Goal: Task Accomplishment & Management: Use online tool/utility

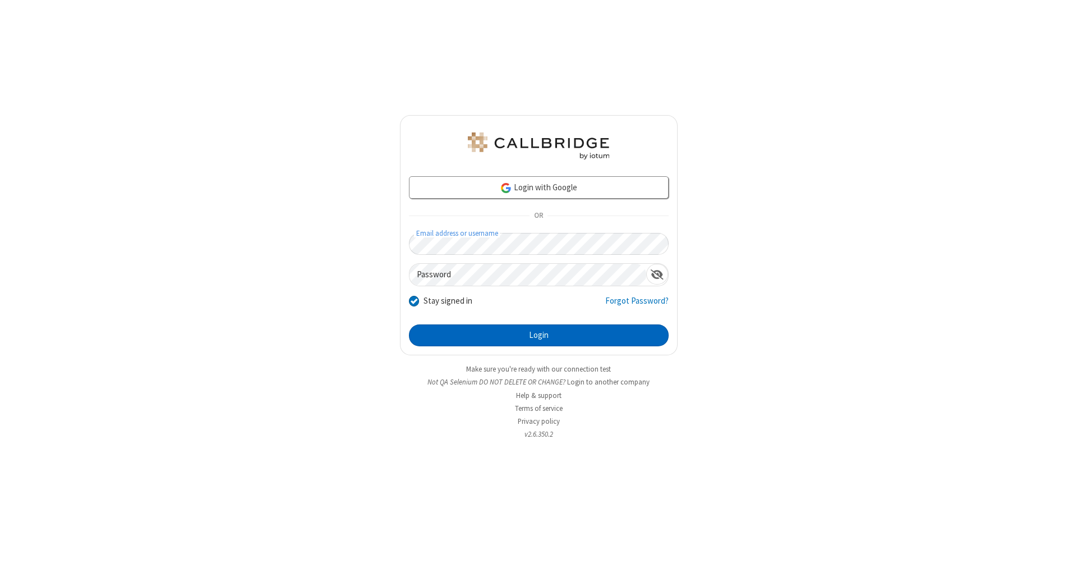
click at [538, 335] on button "Login" at bounding box center [539, 335] width 260 height 22
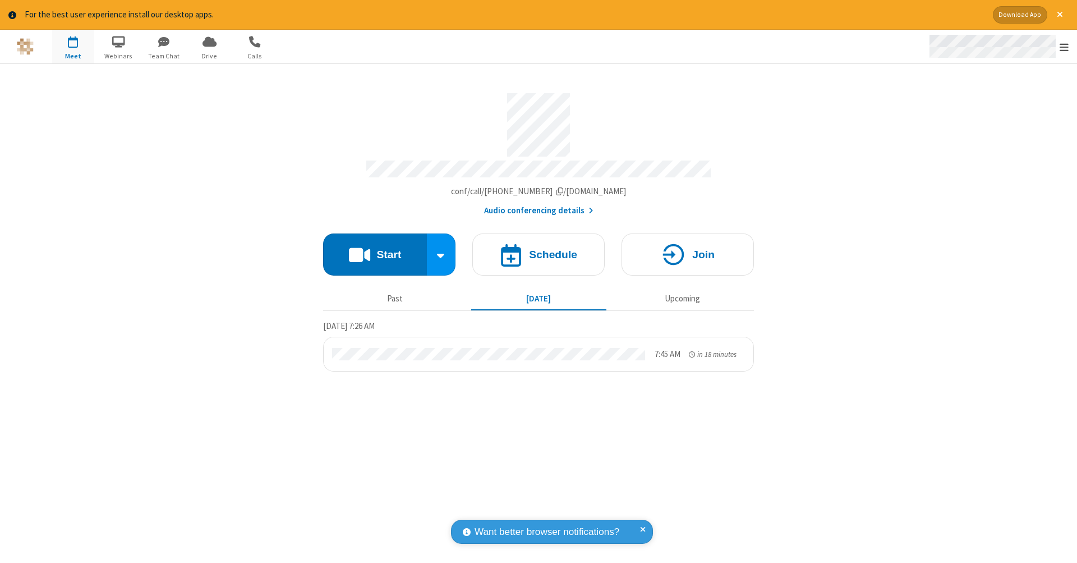
click at [1064, 47] on span "Open menu" at bounding box center [1063, 47] width 9 height 11
click at [209, 56] on span "Drive" at bounding box center [209, 56] width 42 height 10
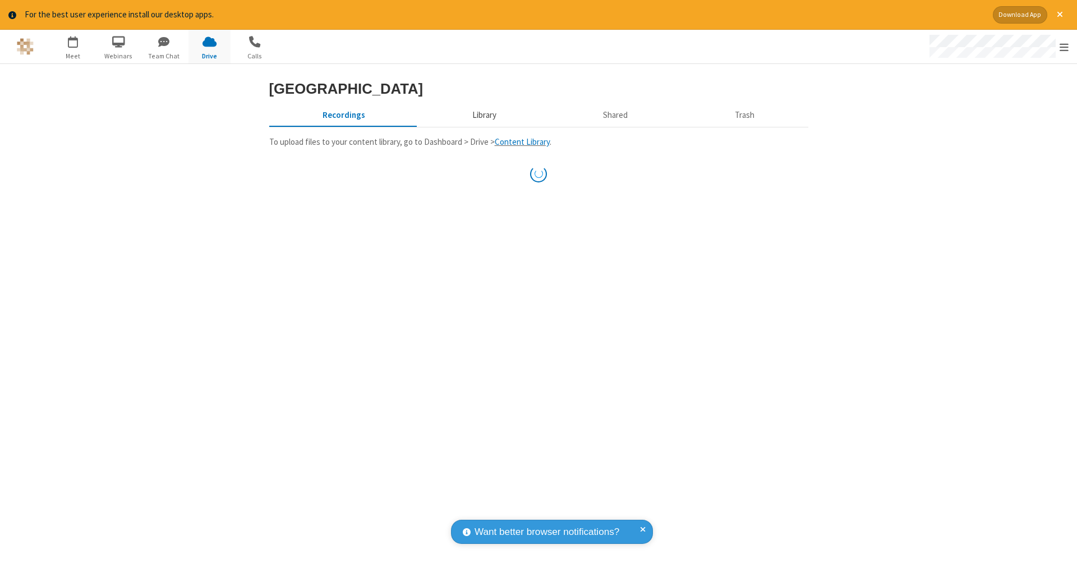
click at [482, 115] on button "Library" at bounding box center [483, 115] width 131 height 21
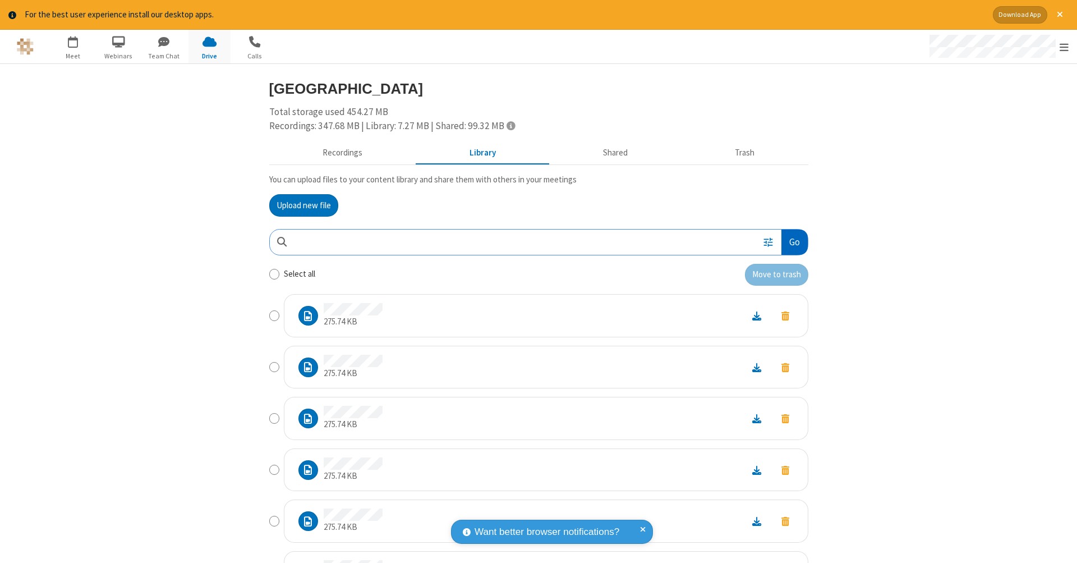
click at [790, 239] on button "Go" at bounding box center [794, 241] width 26 height 25
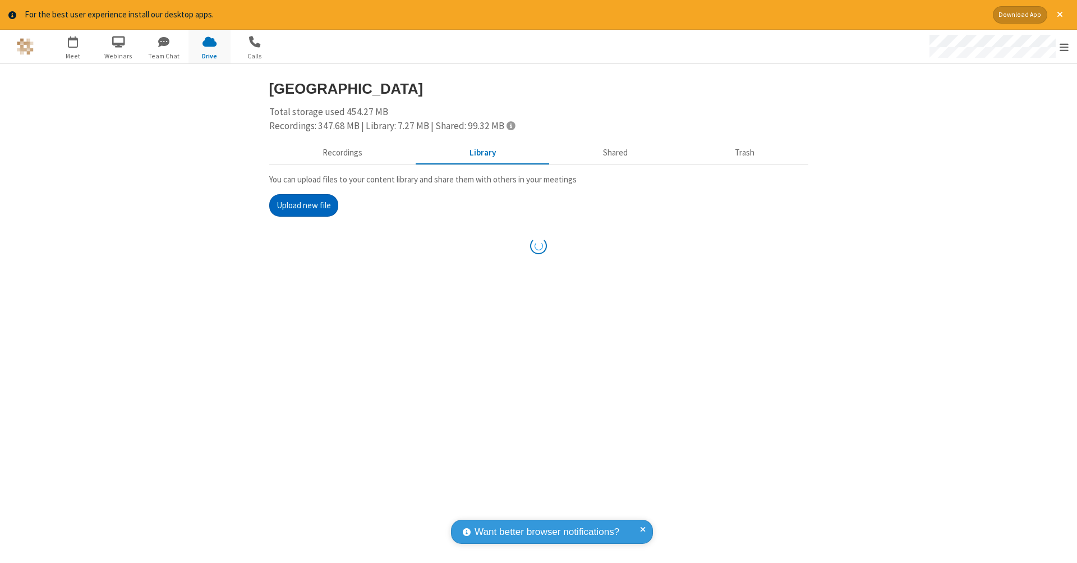
click at [303, 204] on button "Upload new file" at bounding box center [303, 205] width 69 height 22
